Goal: Task Accomplishment & Management: Manage account settings

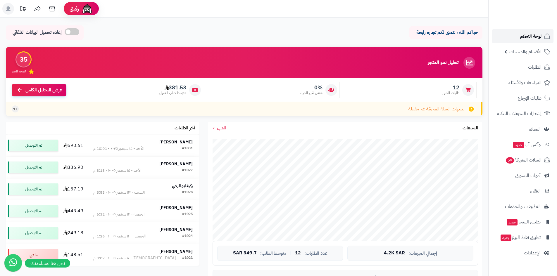
drag, startPoint x: 0, startPoint y: 0, endPoint x: 530, endPoint y: 40, distance: 531.5
click at [530, 40] on span "لوحة التحكم" at bounding box center [530, 36] width 21 height 8
click at [530, 98] on span "طلبات الإرجاع" at bounding box center [529, 98] width 23 height 8
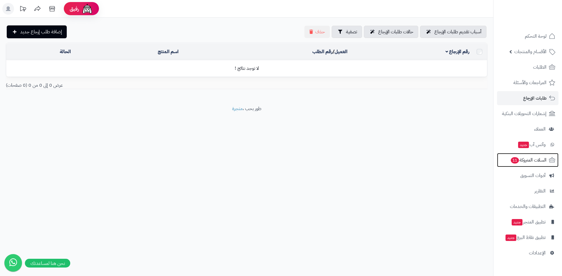
click at [528, 155] on link "السلات المتروكة 11" at bounding box center [527, 160] width 61 height 14
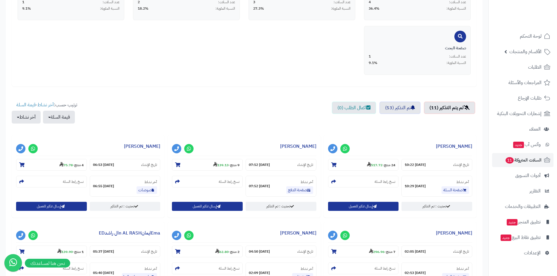
scroll to position [175, 0]
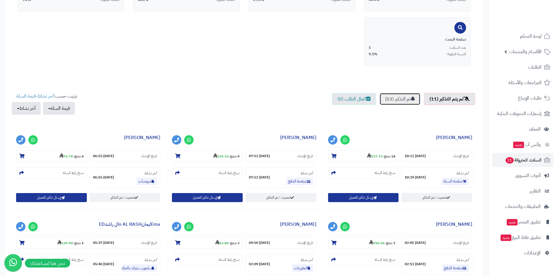
click at [407, 97] on link "تم التذكير (53)" at bounding box center [400, 99] width 41 height 12
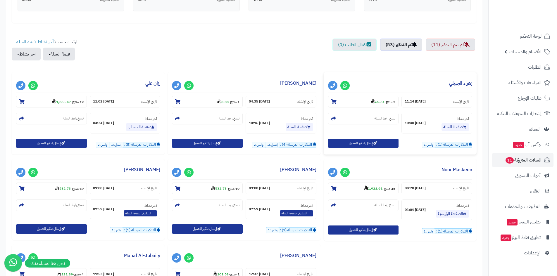
click at [422, 145] on section "التذكيرات المرسلة (1) : واتس:1" at bounding box center [447, 145] width 50 height 6
drag, startPoint x: 433, startPoint y: 145, endPoint x: 458, endPoint y: 145, distance: 25.4
click at [458, 145] on section "التذكيرات المرسلة (1) : واتس:1" at bounding box center [447, 145] width 50 height 6
click at [458, 145] on span "التذكيرات المرسلة (1) :" at bounding box center [452, 145] width 32 height 6
click at [430, 145] on section "التذكيرات المرسلة (1) : واتس:1" at bounding box center [447, 145] width 50 height 6
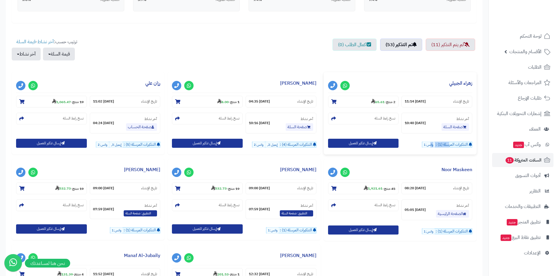
click at [430, 145] on span "واتس:1" at bounding box center [428, 145] width 13 height 6
drag, startPoint x: 430, startPoint y: 145, endPoint x: 458, endPoint y: 144, distance: 27.5
click at [458, 144] on section "التذكيرات المرسلة (1) : واتس:1" at bounding box center [447, 145] width 50 height 6
click at [458, 144] on span "التذكيرات المرسلة (1) :" at bounding box center [452, 145] width 32 height 6
drag, startPoint x: 458, startPoint y: 144, endPoint x: 439, endPoint y: 147, distance: 18.7
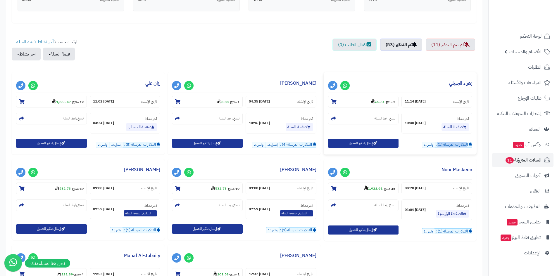
click at [439, 147] on span "التذكيرات المرسلة (1) :" at bounding box center [452, 145] width 32 height 6
click at [110, 145] on span "إيميل:3," at bounding box center [116, 145] width 13 height 6
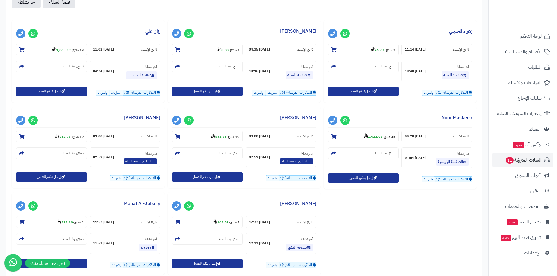
scroll to position [263, 0]
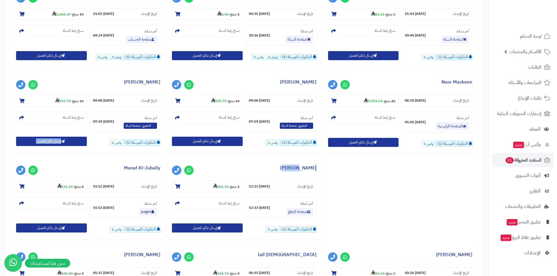
drag, startPoint x: 204, startPoint y: 160, endPoint x: 141, endPoint y: 155, distance: 63.3
click at [141, 155] on div "**********" at bounding box center [244, 244] width 468 height 520
click at [141, 155] on div "**********" at bounding box center [88, 114] width 156 height 86
drag, startPoint x: 147, startPoint y: 154, endPoint x: 98, endPoint y: 153, distance: 49.1
click at [98, 153] on div "**********" at bounding box center [88, 114] width 156 height 86
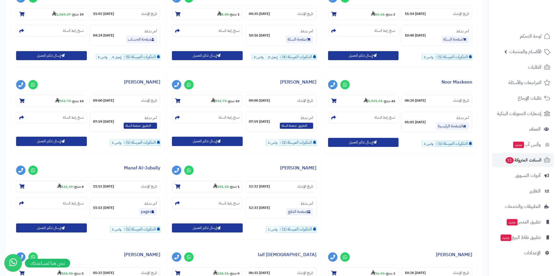
click at [98, 153] on div "**********" at bounding box center [88, 114] width 156 height 86
click at [540, 142] on span "وآتس آب جديد" at bounding box center [527, 145] width 28 height 8
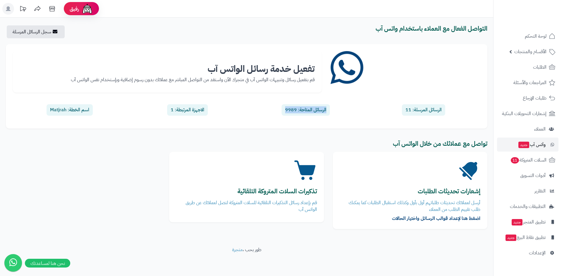
drag, startPoint x: 392, startPoint y: 116, endPoint x: 308, endPoint y: 117, distance: 83.7
click at [308, 117] on div "تفعيل خدمة رسائل الواتس آب قم بتفعيل رسائل وتنبيهات الواتس آب في متجرك الآن واس…" at bounding box center [246, 86] width 481 height 85
drag, startPoint x: 280, startPoint y: 140, endPoint x: 185, endPoint y: 138, distance: 95.4
click at [275, 141] on div "تواصل مع عملائك من خلال الواتس آب" at bounding box center [246, 143] width 490 height 17
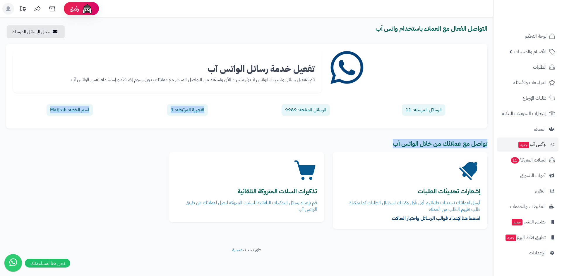
drag, startPoint x: 182, startPoint y: 138, endPoint x: 217, endPoint y: 103, distance: 49.6
click at [217, 103] on div "التواصل الفعال مع العملاء باستخدام واتس آب سجل الرسائل المرسلة تفعيل خدمة رسائل…" at bounding box center [246, 130] width 493 height 210
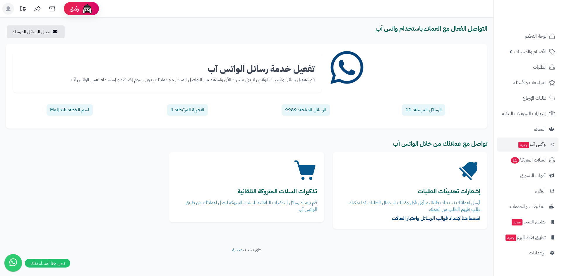
click at [217, 103] on div "الاجهزة المرتبطة: 1" at bounding box center [187, 110] width 113 height 14
drag, startPoint x: 183, startPoint y: 121, endPoint x: 168, endPoint y: 127, distance: 16.4
click at [168, 127] on div "تفعيل خدمة رسائل الواتس آب قم بتفعيل رسائل وتنبيهات الواتس آب في متجرك الآن واس…" at bounding box center [246, 86] width 481 height 85
click at [524, 160] on span "السلات المتروكة 11" at bounding box center [528, 160] width 37 height 8
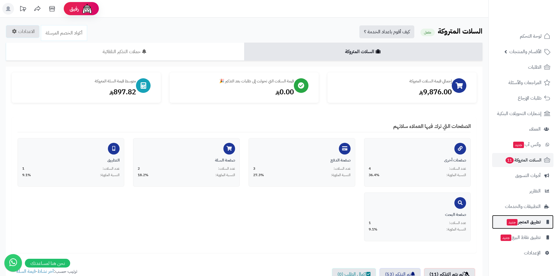
click at [533, 220] on span "تطبيق المتجر جديد" at bounding box center [523, 222] width 35 height 8
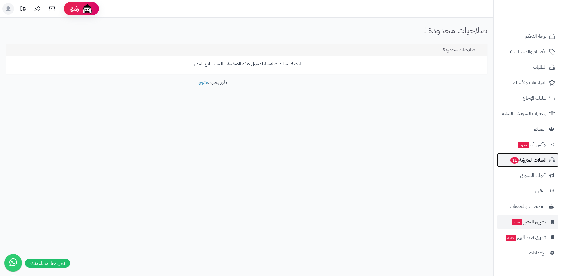
click at [535, 157] on span "السلات المتروكة 11" at bounding box center [528, 160] width 37 height 8
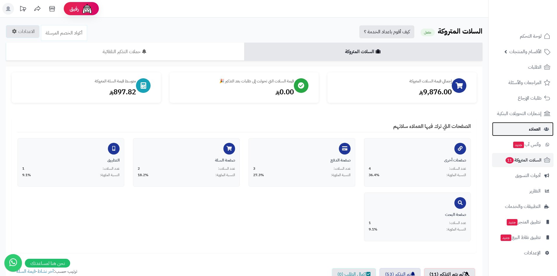
click at [537, 126] on span "العملاء" at bounding box center [535, 129] width 12 height 8
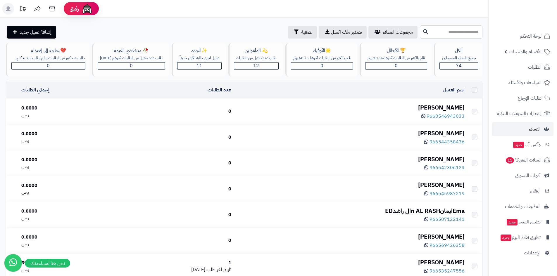
click at [532, 113] on span "إشعارات التحويلات البنكية" at bounding box center [519, 114] width 44 height 8
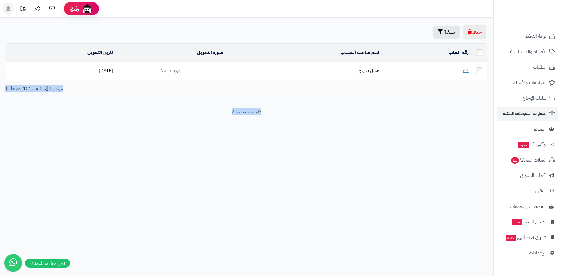
drag, startPoint x: 270, startPoint y: 85, endPoint x: 202, endPoint y: 120, distance: 76.5
click at [202, 120] on div "رفيق ! الطلبات معالجة مكتمل إرجاع المنتجات العملاء المتواجدون الان 74 عملاء منت…" at bounding box center [281, 138] width 562 height 276
click at [202, 120] on footer "طور بحب ، متجرة" at bounding box center [246, 123] width 493 height 29
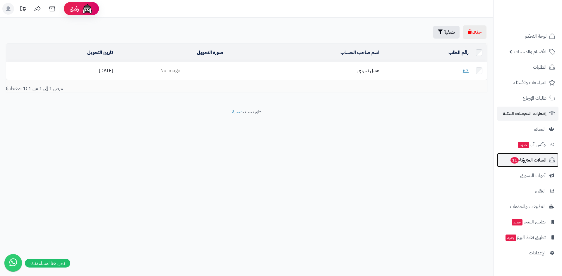
click at [544, 162] on span "السلات المتروكة 11" at bounding box center [528, 160] width 37 height 8
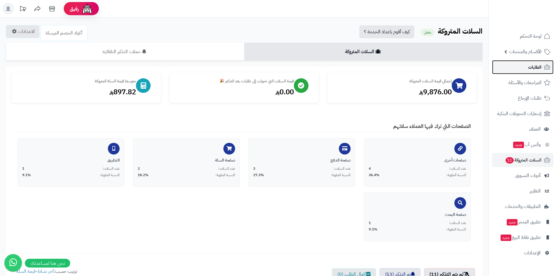
click at [533, 64] on span "الطلبات" at bounding box center [534, 67] width 13 height 8
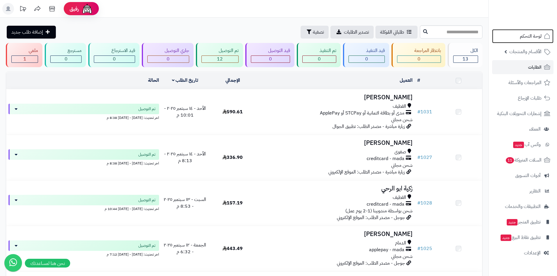
click at [528, 38] on span "لوحة التحكم" at bounding box center [531, 36] width 22 height 8
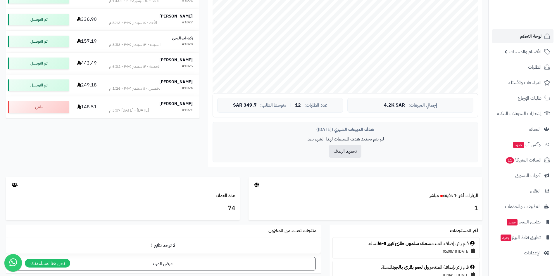
scroll to position [175, 0]
